Goal: Task Accomplishment & Management: Use online tool/utility

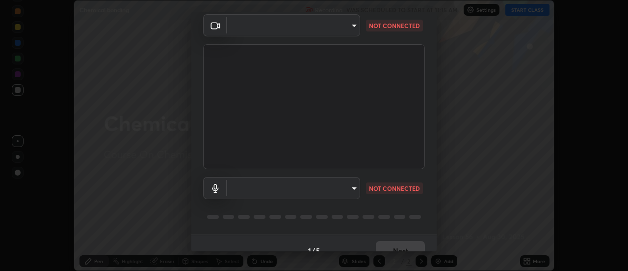
scroll to position [52, 0]
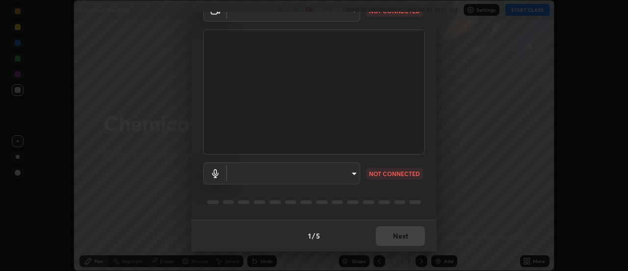
type input "c0318c2169e97be91d29acf291416a88c84fbbb6e6132cf31ff648c8cca26c2a"
type input "default"
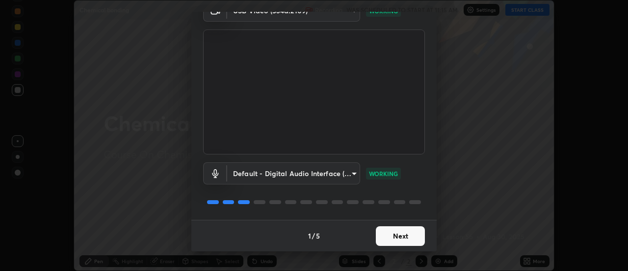
click at [411, 236] on button "Next" at bounding box center [400, 236] width 49 height 20
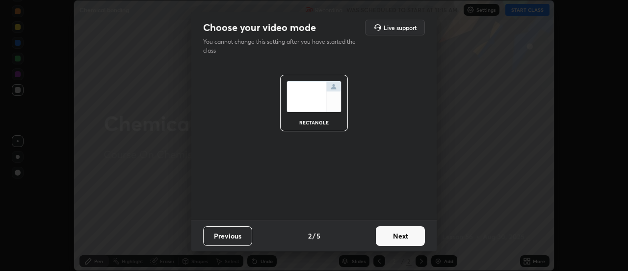
click at [410, 236] on button "Next" at bounding box center [400, 236] width 49 height 20
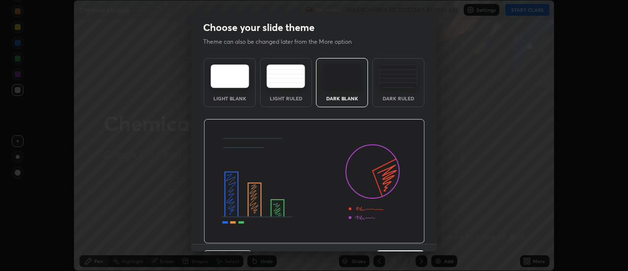
click at [405, 79] on img at bounding box center [398, 76] width 39 height 24
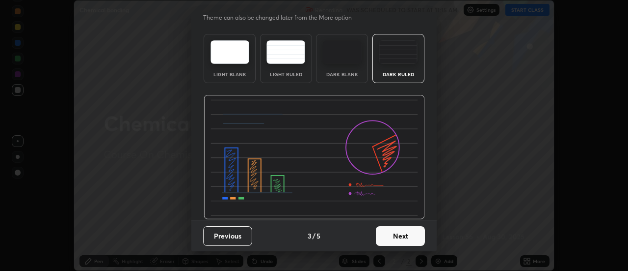
click at [393, 235] on button "Next" at bounding box center [400, 236] width 49 height 20
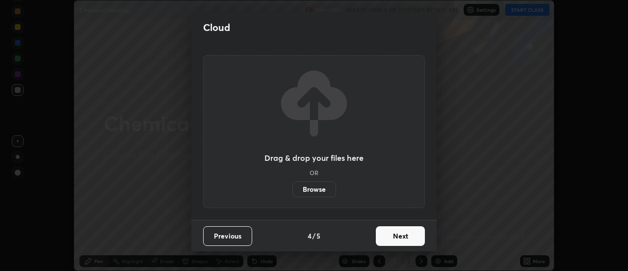
click at [405, 233] on button "Next" at bounding box center [400, 236] width 49 height 20
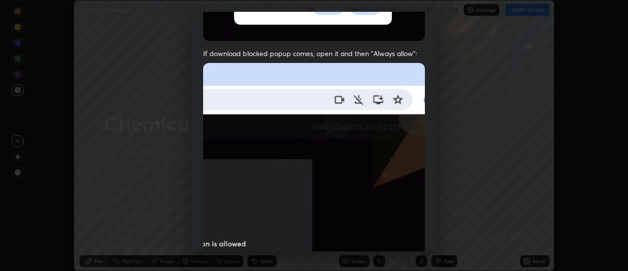
scroll to position [205, 0]
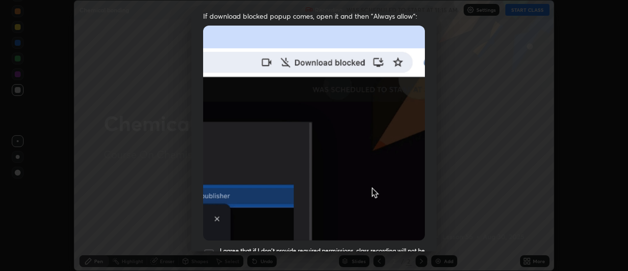
click at [209, 248] on div at bounding box center [209, 254] width 12 height 12
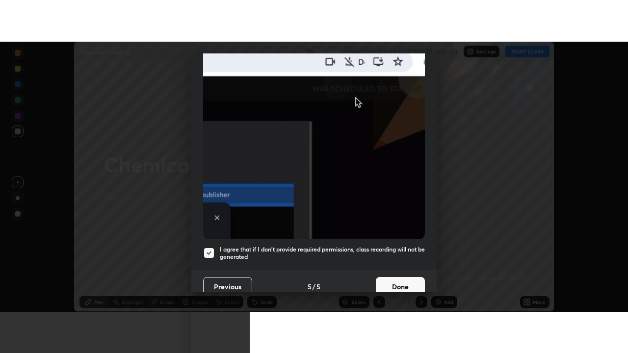
scroll to position [252, 0]
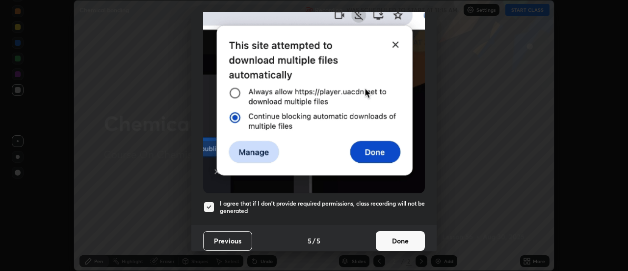
click at [400, 234] on button "Done" at bounding box center [400, 241] width 49 height 20
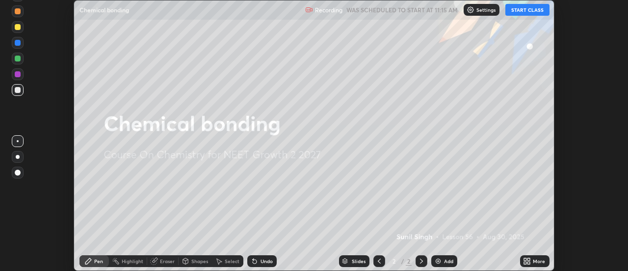
click at [530, 12] on button "START CLASS" at bounding box center [528, 10] width 44 height 12
click at [536, 257] on div "More" at bounding box center [534, 261] width 29 height 12
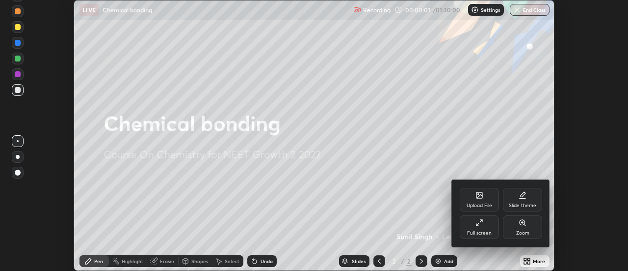
click at [488, 223] on div "Full screen" at bounding box center [479, 227] width 39 height 24
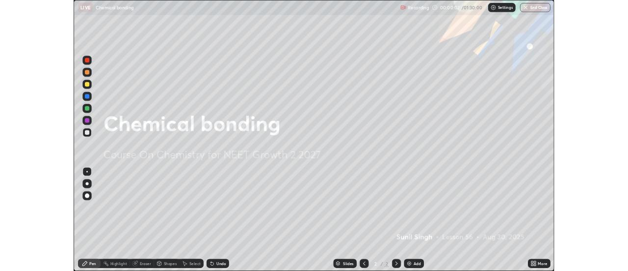
scroll to position [353, 628]
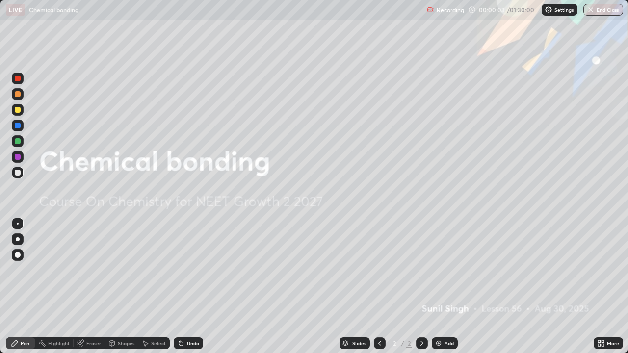
click at [446, 270] on div "Add" at bounding box center [449, 343] width 9 height 5
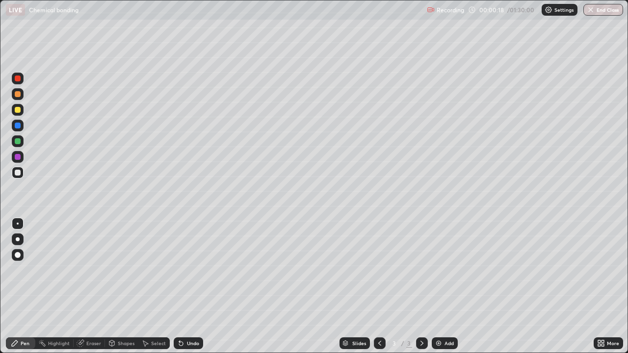
click at [184, 270] on div "Undo" at bounding box center [186, 344] width 33 height 20
click at [187, 270] on div "Undo" at bounding box center [186, 344] width 33 height 20
click at [184, 270] on div "Undo" at bounding box center [188, 344] width 29 height 12
click at [439, 270] on img at bounding box center [439, 344] width 8 height 8
click at [119, 270] on div "Shapes" at bounding box center [126, 343] width 17 height 5
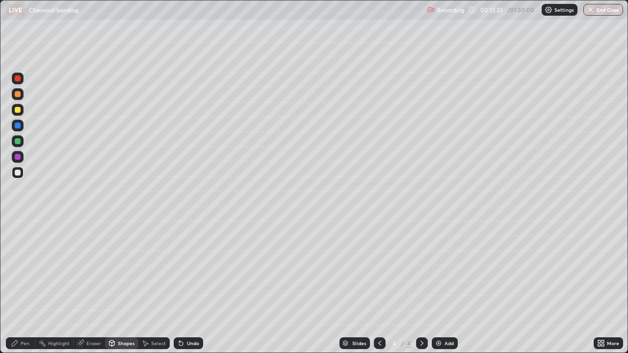
click at [83, 270] on icon at bounding box center [81, 344] width 8 height 8
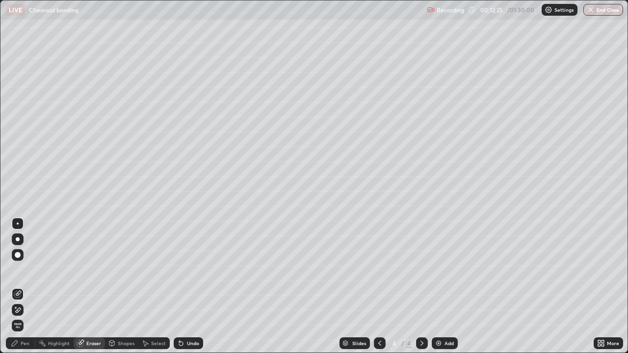
click at [22, 270] on div "Pen" at bounding box center [20, 344] width 29 height 12
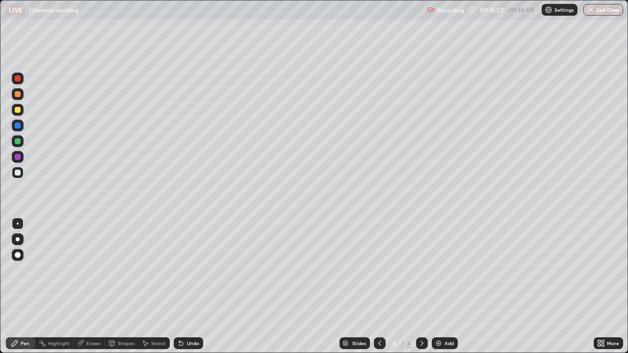
click at [447, 270] on div "Add" at bounding box center [449, 343] width 9 height 5
click at [192, 270] on div "Undo" at bounding box center [193, 343] width 12 height 5
click at [193, 270] on div "Undo" at bounding box center [188, 344] width 29 height 12
click at [199, 270] on div "Undo" at bounding box center [188, 344] width 29 height 12
click at [196, 270] on div "Undo" at bounding box center [186, 344] width 33 height 20
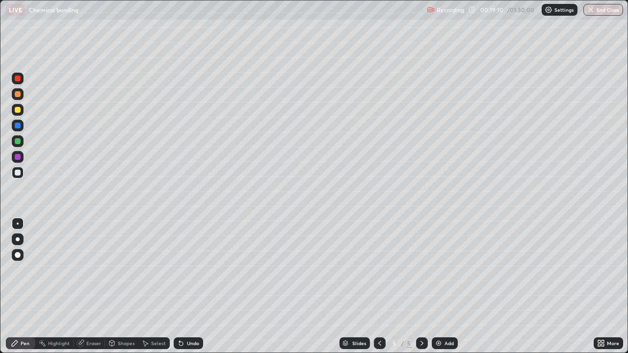
click at [194, 270] on div "Undo" at bounding box center [188, 344] width 29 height 12
click at [193, 270] on div "Undo" at bounding box center [186, 344] width 33 height 20
click at [443, 270] on div "Add" at bounding box center [445, 344] width 26 height 12
click at [186, 270] on div "Undo" at bounding box center [186, 344] width 33 height 20
click at [187, 270] on div "Undo" at bounding box center [193, 343] width 12 height 5
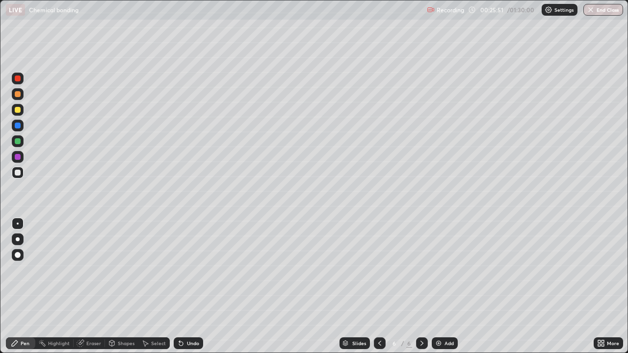
click at [180, 270] on icon at bounding box center [181, 344] width 4 height 4
click at [184, 270] on div "Undo" at bounding box center [188, 344] width 29 height 12
click at [446, 270] on div "Add" at bounding box center [449, 343] width 9 height 5
click at [191, 270] on div "Undo" at bounding box center [193, 343] width 12 height 5
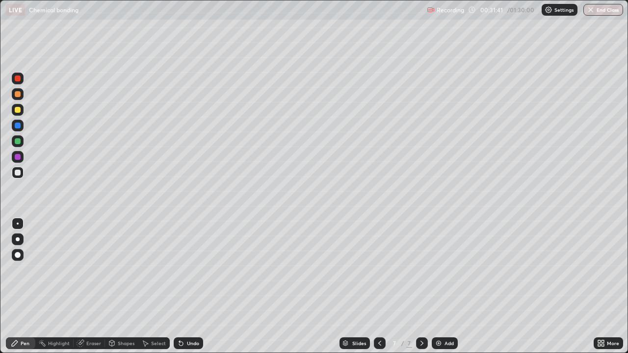
click at [383, 270] on div at bounding box center [380, 344] width 12 height 12
click at [422, 270] on div at bounding box center [422, 344] width 12 height 12
click at [188, 270] on div "Undo" at bounding box center [193, 343] width 12 height 5
click at [184, 270] on div "Undo" at bounding box center [188, 344] width 29 height 12
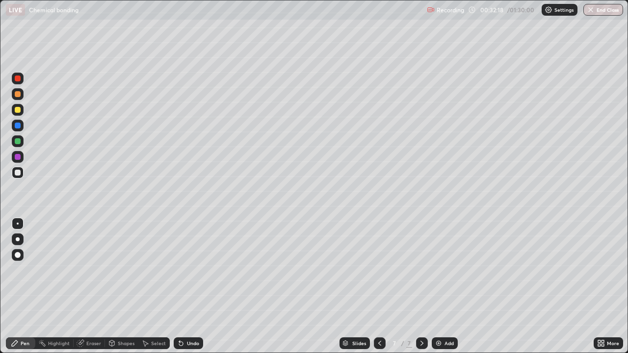
click at [187, 270] on div "Undo" at bounding box center [193, 343] width 12 height 5
click at [185, 270] on div "Undo" at bounding box center [188, 344] width 29 height 12
click at [188, 270] on div "Undo" at bounding box center [188, 344] width 29 height 12
click at [187, 270] on div "Undo" at bounding box center [188, 344] width 29 height 12
click at [190, 270] on div "Undo" at bounding box center [188, 344] width 29 height 12
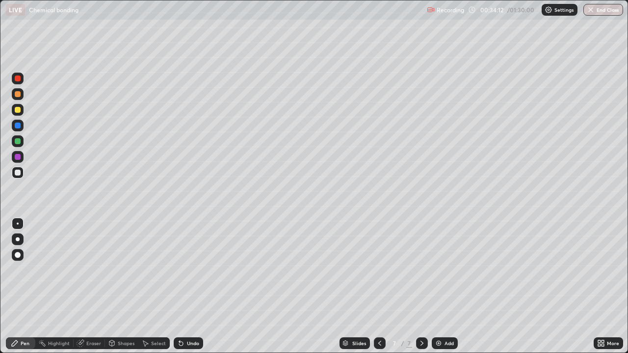
click at [190, 270] on div "Undo" at bounding box center [193, 343] width 12 height 5
click at [192, 270] on div "Undo" at bounding box center [193, 343] width 12 height 5
click at [189, 270] on div "Undo" at bounding box center [193, 343] width 12 height 5
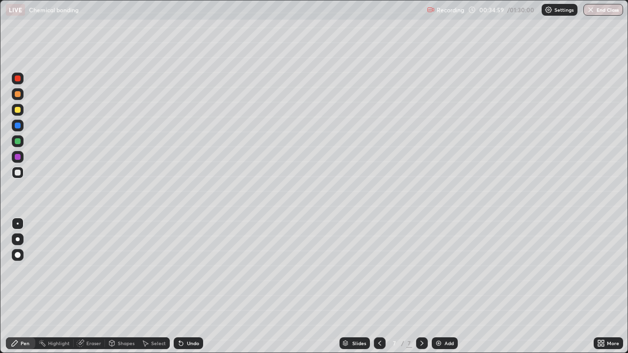
click at [189, 270] on div "Undo" at bounding box center [188, 344] width 29 height 12
click at [188, 270] on div "Undo" at bounding box center [193, 343] width 12 height 5
click at [440, 270] on img at bounding box center [439, 344] width 8 height 8
click at [188, 270] on div "Undo" at bounding box center [193, 343] width 12 height 5
click at [187, 270] on div "Undo" at bounding box center [193, 343] width 12 height 5
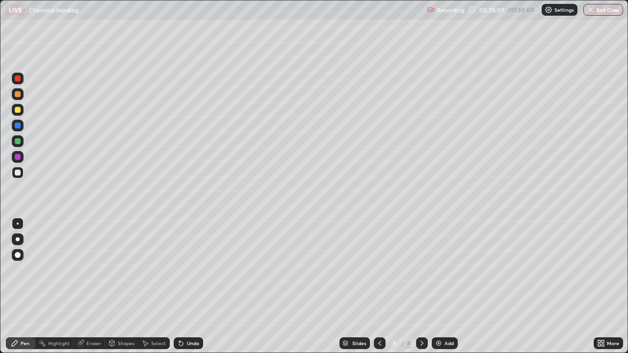
click at [188, 270] on div "Undo" at bounding box center [188, 344] width 29 height 12
click at [189, 270] on div "Undo" at bounding box center [193, 343] width 12 height 5
click at [187, 270] on div "Undo" at bounding box center [188, 344] width 29 height 12
click at [183, 270] on icon at bounding box center [181, 344] width 8 height 8
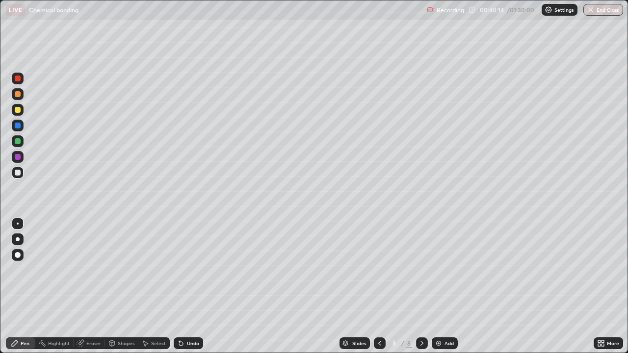
click at [183, 270] on div "Undo" at bounding box center [188, 344] width 29 height 12
click at [185, 270] on div "Undo" at bounding box center [188, 344] width 29 height 12
click at [186, 270] on div "Undo" at bounding box center [188, 344] width 29 height 12
click at [92, 270] on div "Eraser" at bounding box center [93, 343] width 15 height 5
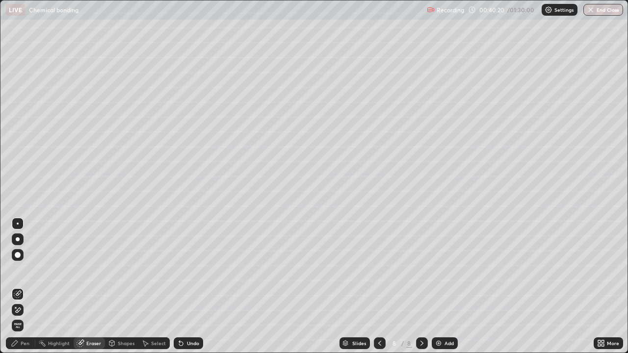
click at [27, 270] on div "Pen" at bounding box center [25, 343] width 9 height 5
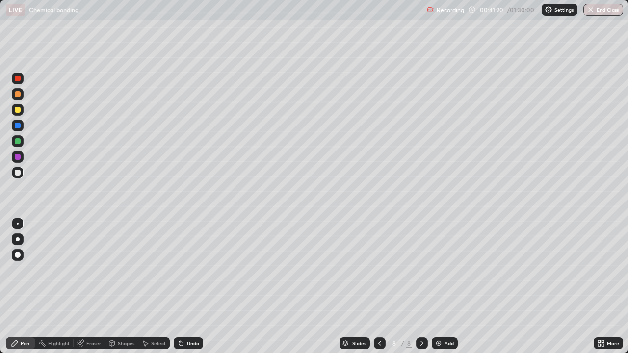
click at [184, 270] on div "Undo" at bounding box center [188, 344] width 29 height 12
click at [81, 270] on div "Eraser" at bounding box center [89, 344] width 31 height 12
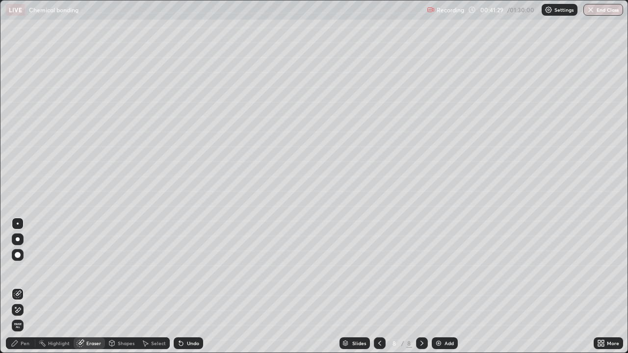
click at [16, 270] on div "Pen" at bounding box center [20, 344] width 29 height 12
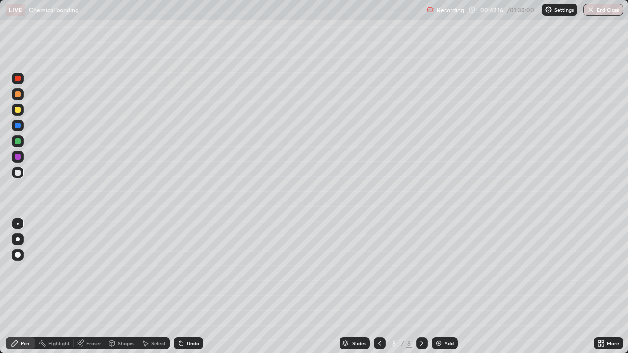
click at [182, 270] on div "Undo" at bounding box center [188, 344] width 29 height 12
click at [186, 270] on div "Undo" at bounding box center [188, 344] width 29 height 12
click at [189, 270] on div "Undo" at bounding box center [188, 344] width 29 height 12
click at [447, 270] on div "Add" at bounding box center [445, 344] width 26 height 12
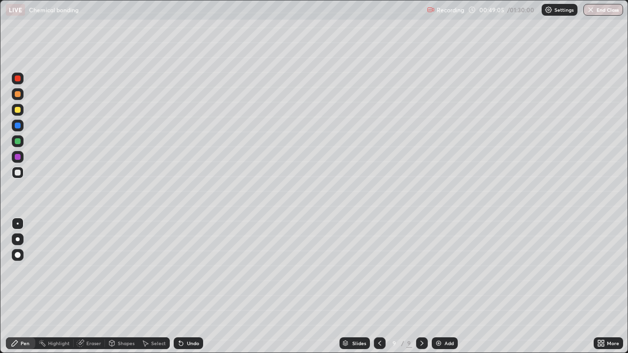
click at [599, 8] on button "End Class" at bounding box center [604, 10] width 40 height 12
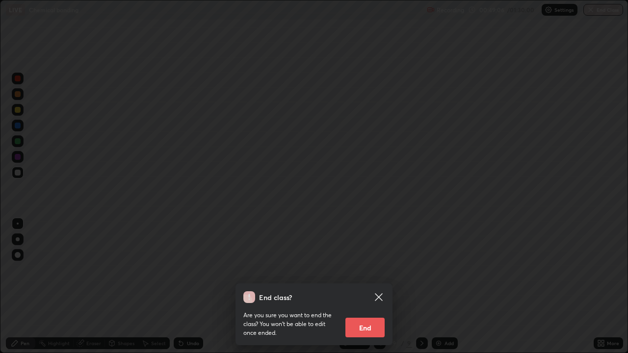
click at [368, 270] on button "End" at bounding box center [365, 328] width 39 height 20
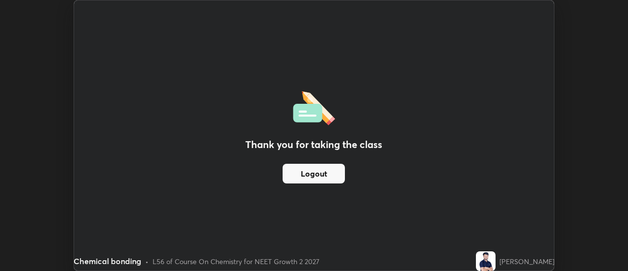
scroll to position [48823, 48465]
